Goal: Transaction & Acquisition: Purchase product/service

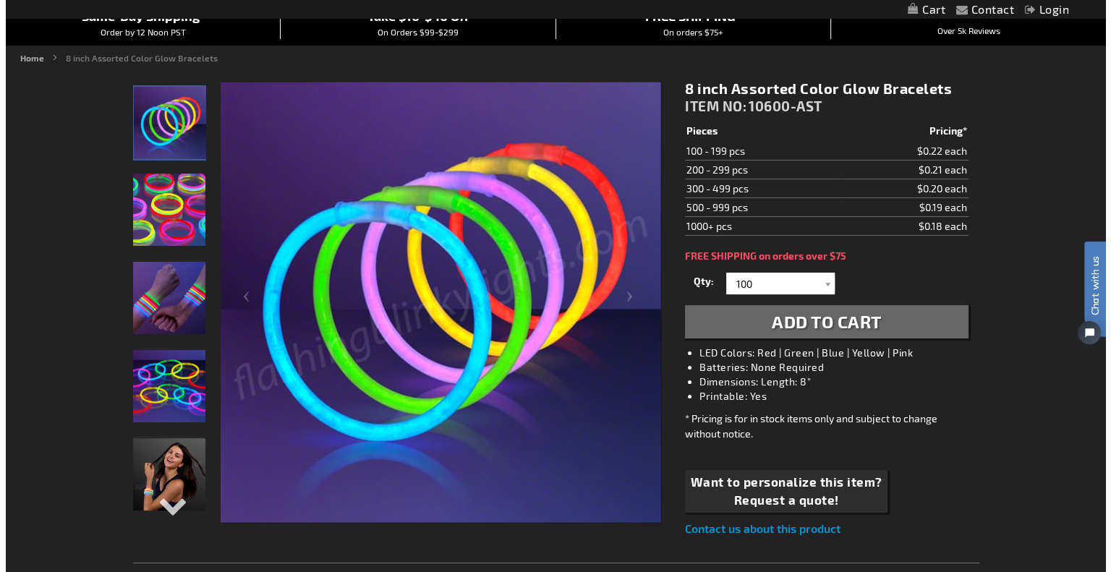
scroll to position [145, 0]
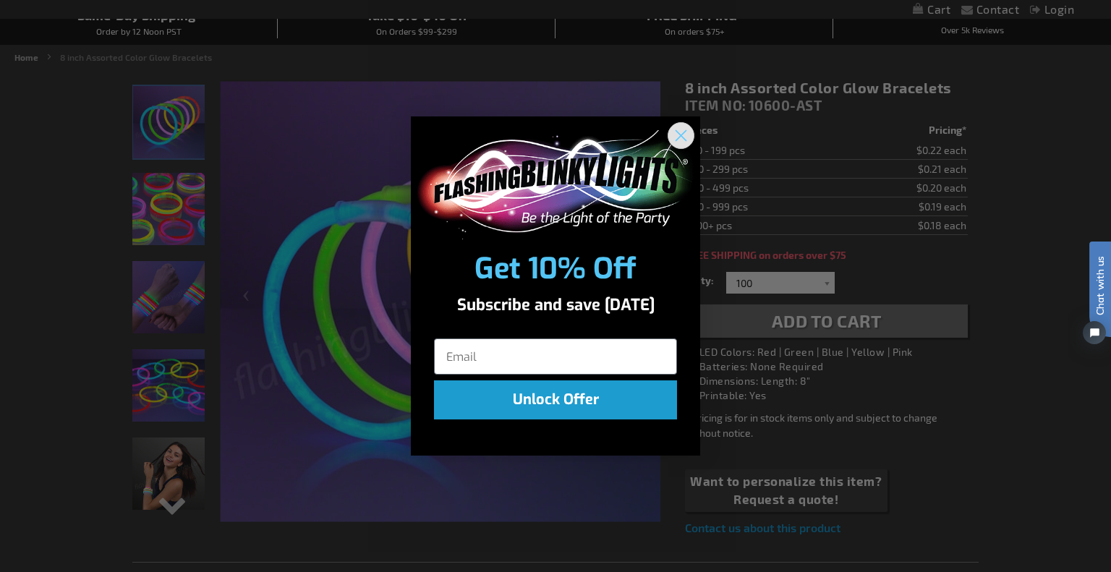
click at [683, 137] on icon "Close dialog" at bounding box center [681, 136] width 10 height 10
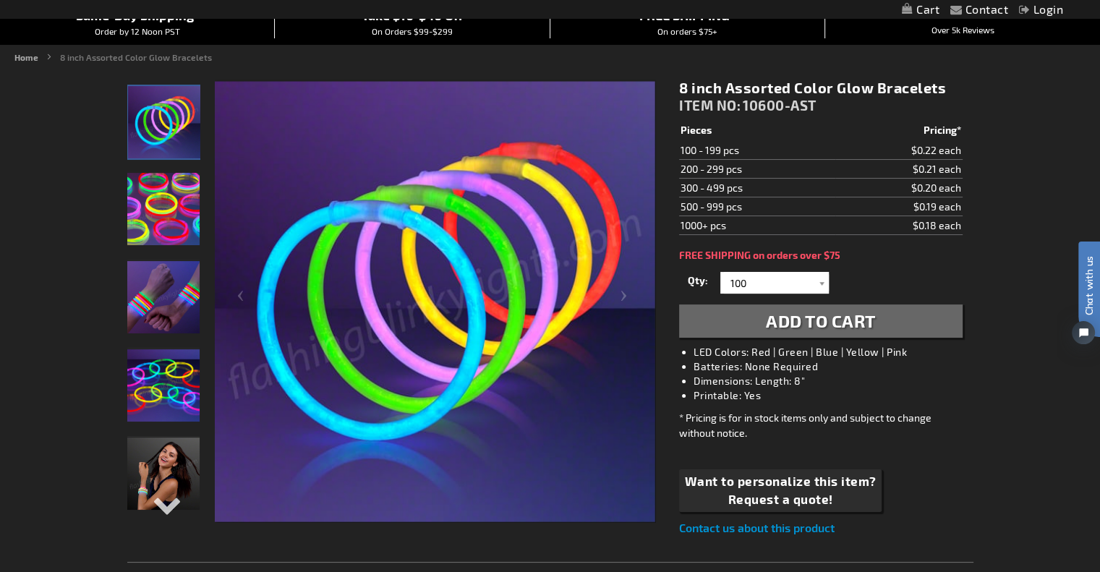
click at [822, 321] on span "Add to Cart" at bounding box center [821, 320] width 110 height 21
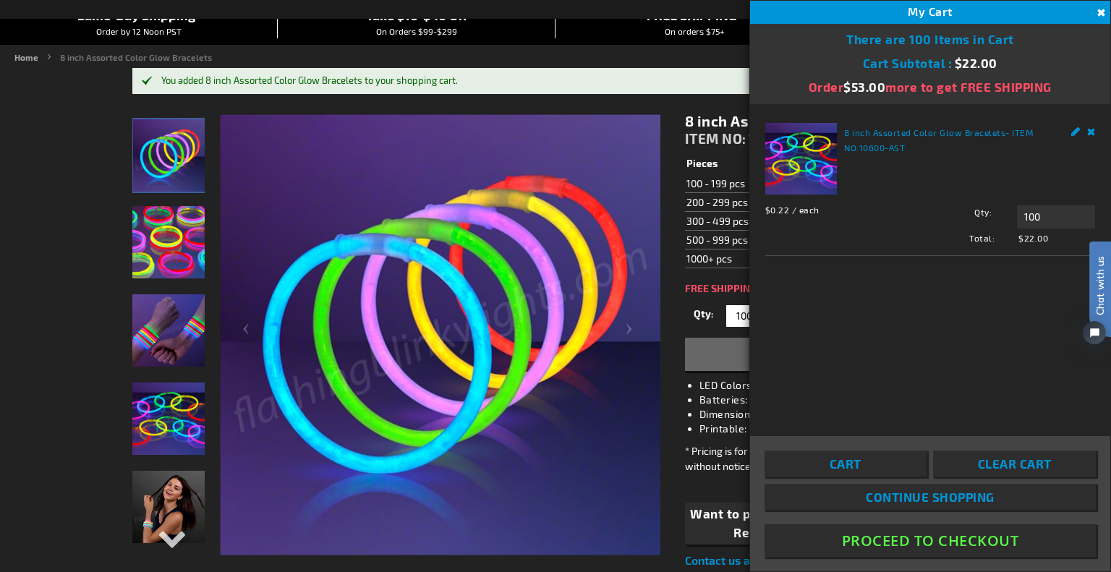
click at [1099, 11] on button "Close" at bounding box center [1099, 13] width 16 height 16
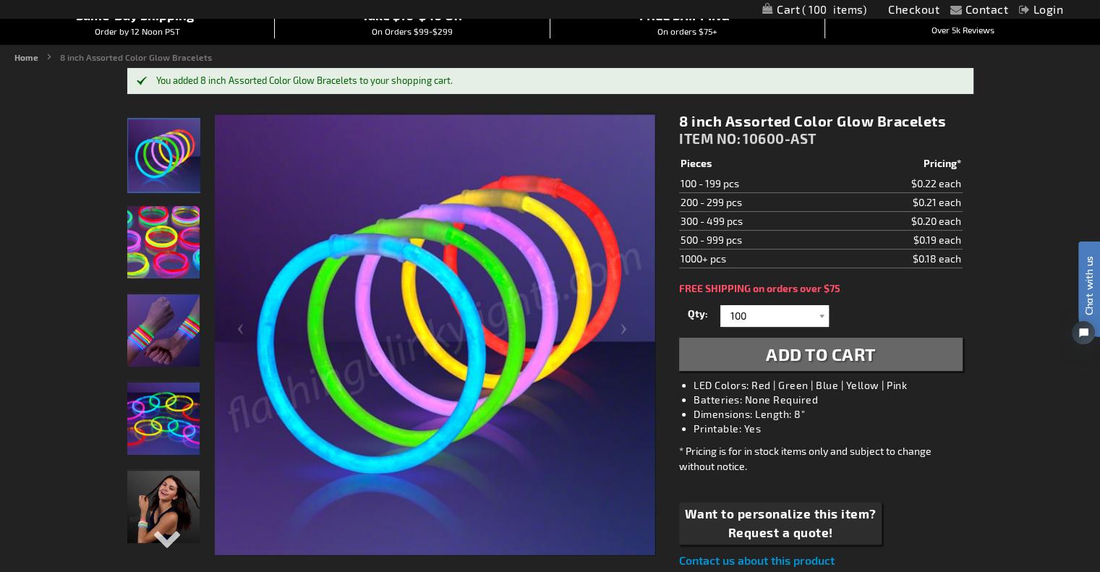
click at [823, 312] on div at bounding box center [821, 316] width 14 height 22
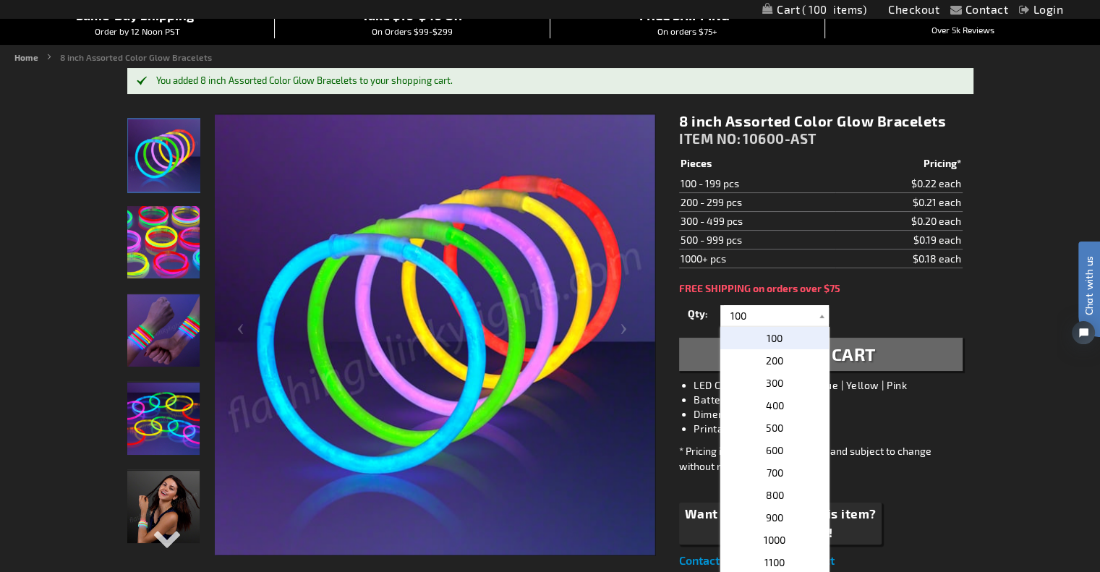
click at [786, 382] on p "300" at bounding box center [774, 383] width 108 height 22
type input "300"
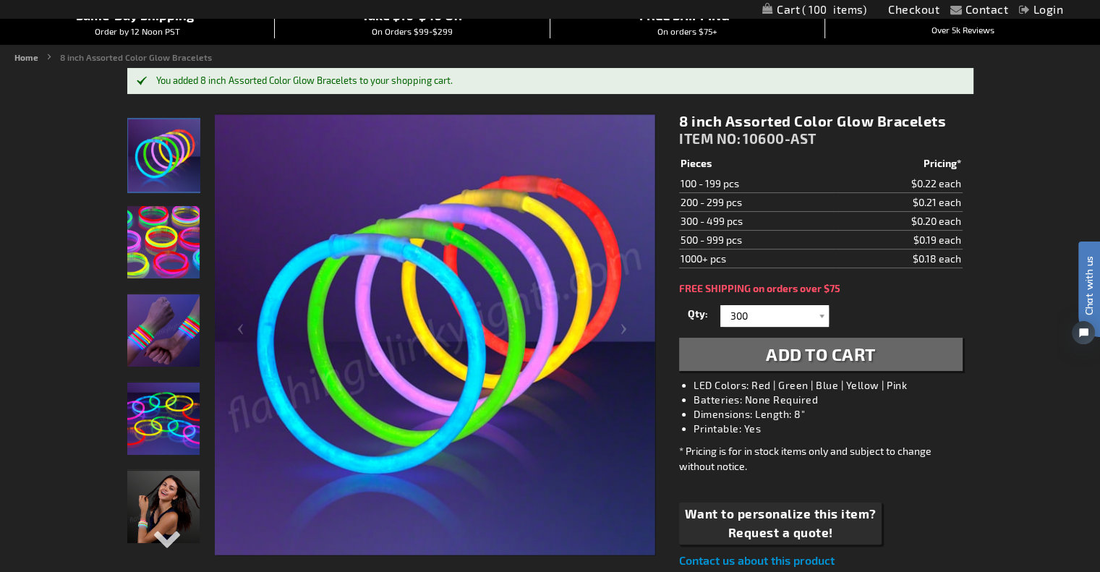
click at [813, 358] on span "Add to Cart" at bounding box center [821, 353] width 110 height 21
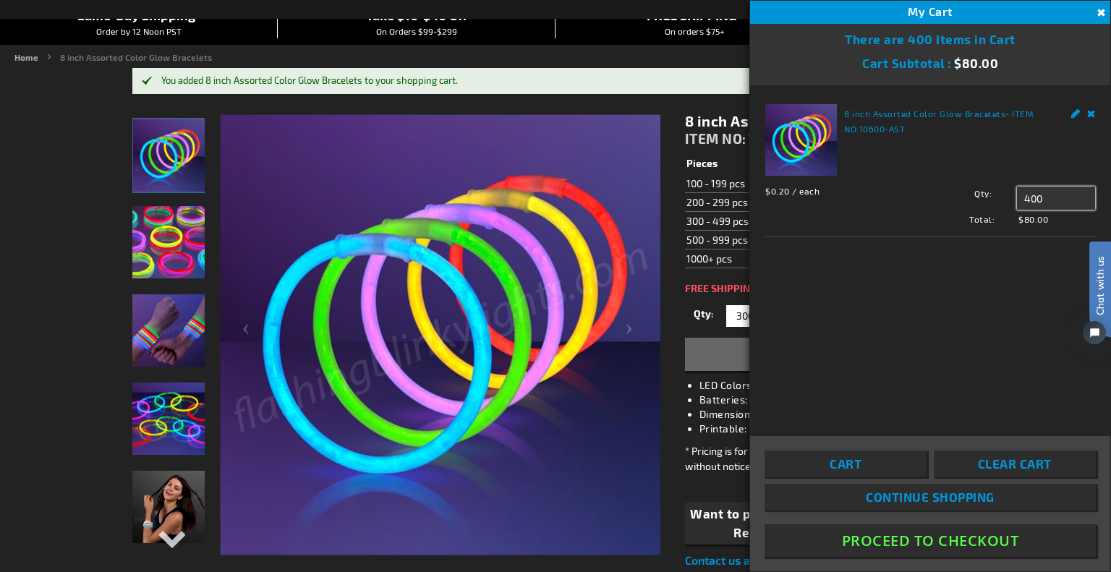
click at [1024, 201] on input "400" at bounding box center [1056, 198] width 78 height 23
click at [1027, 200] on input "400" at bounding box center [1056, 198] width 78 height 23
click at [1090, 114] on link "Remove" at bounding box center [1091, 111] width 9 height 15
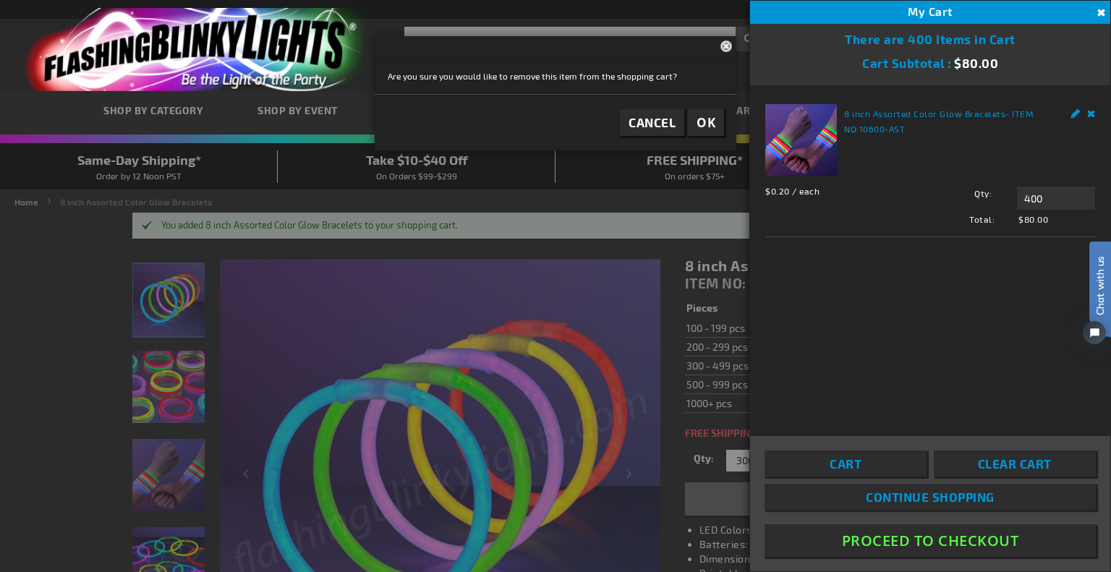
click at [695, 121] on button "OK" at bounding box center [706, 122] width 36 height 27
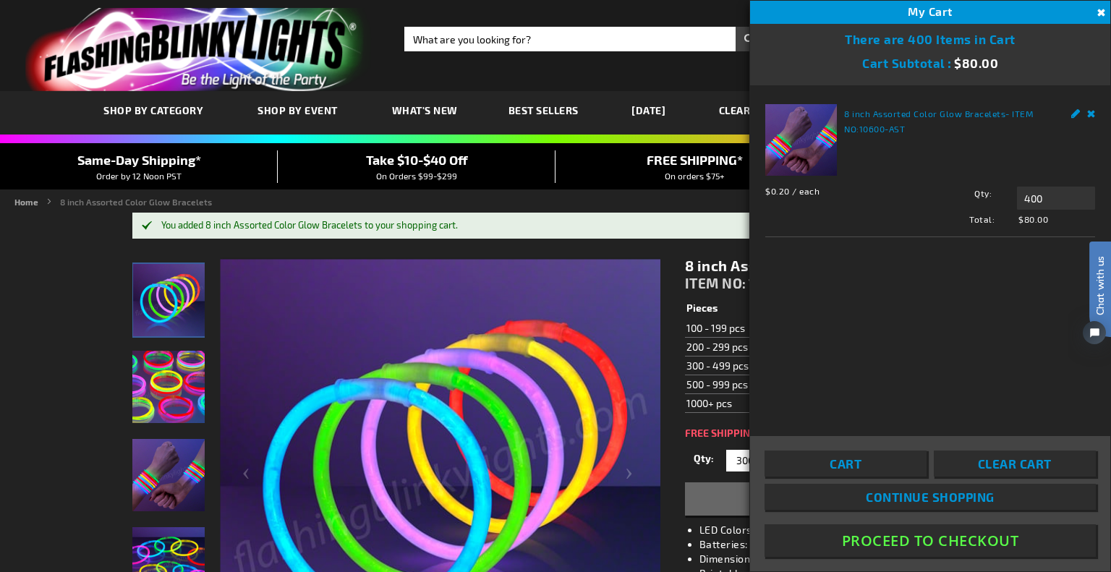
click at [1099, 12] on button "Close" at bounding box center [1099, 13] width 16 height 16
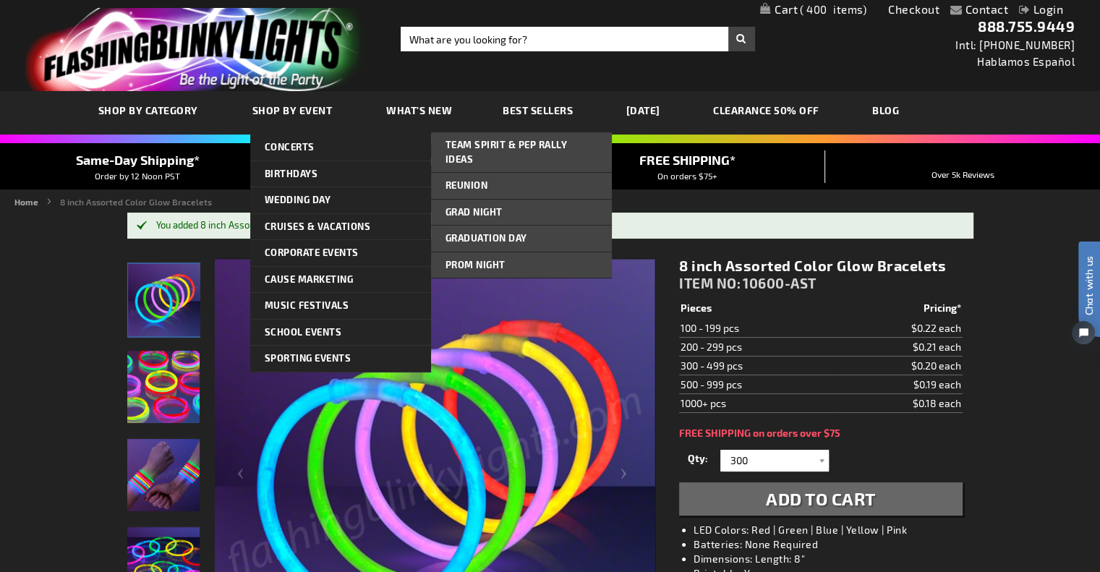
click at [270, 338] on link "School Events" at bounding box center [340, 333] width 181 height 26
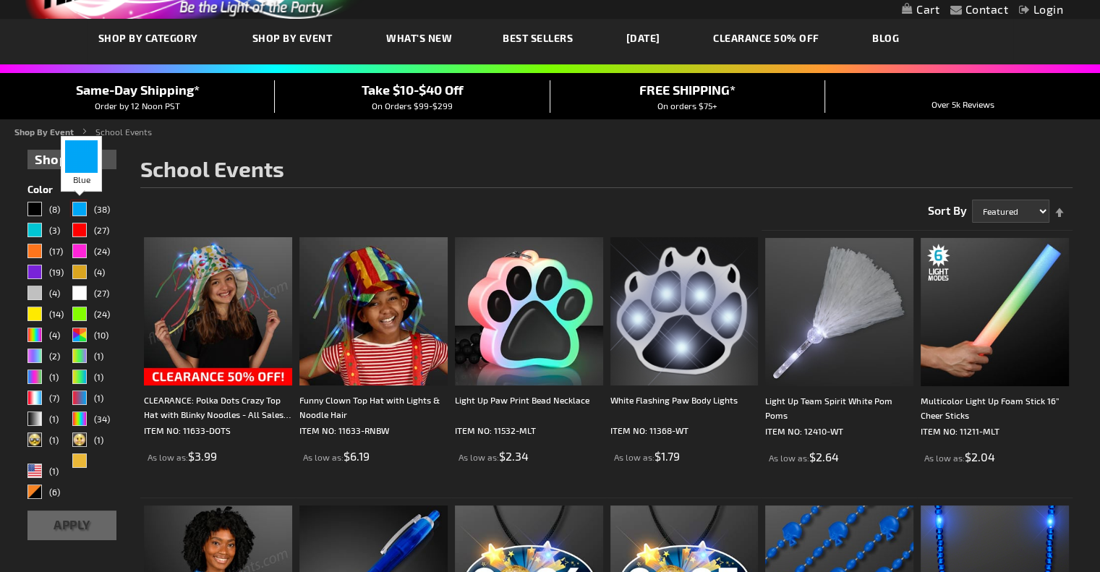
click at [81, 205] on div "Blue" at bounding box center [79, 209] width 14 height 14
